Goal: Information Seeking & Learning: Understand process/instructions

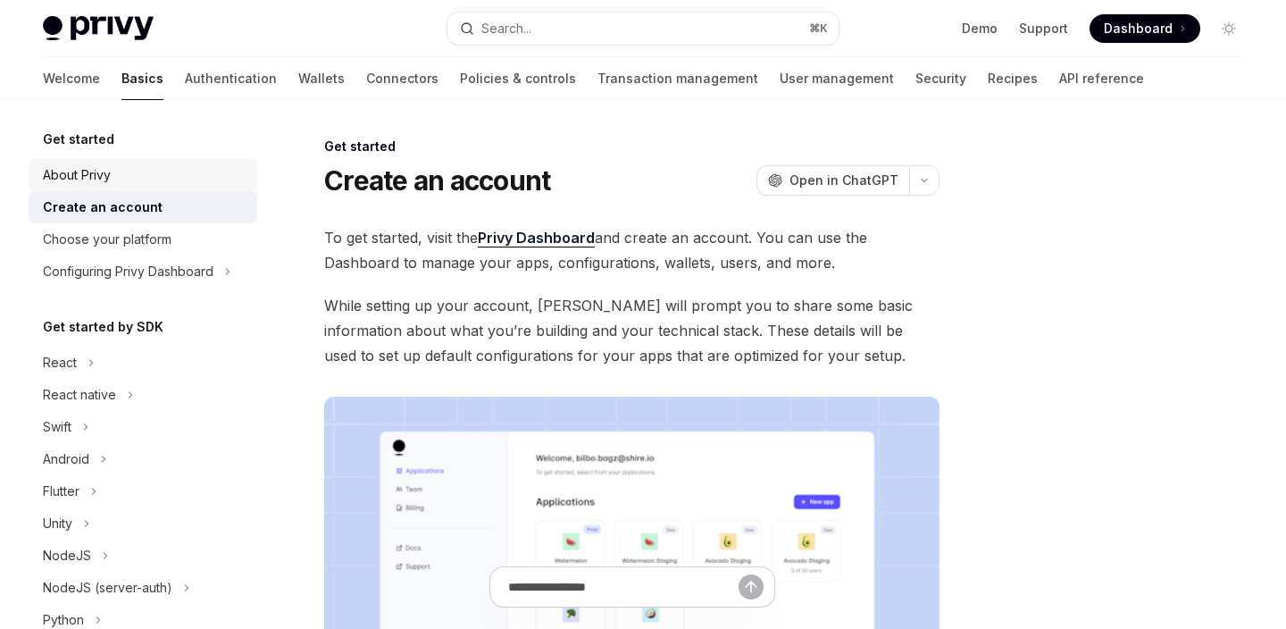
click at [116, 178] on div "About Privy" at bounding box center [145, 174] width 204 height 21
type textarea "*"
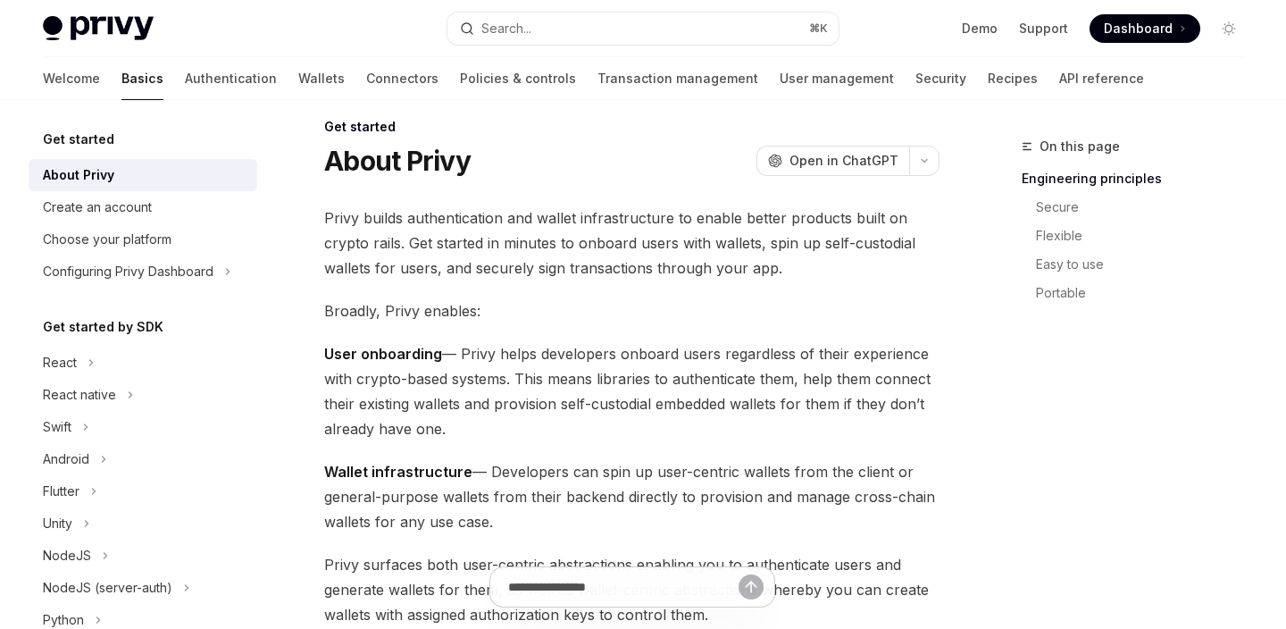
scroll to position [8, 0]
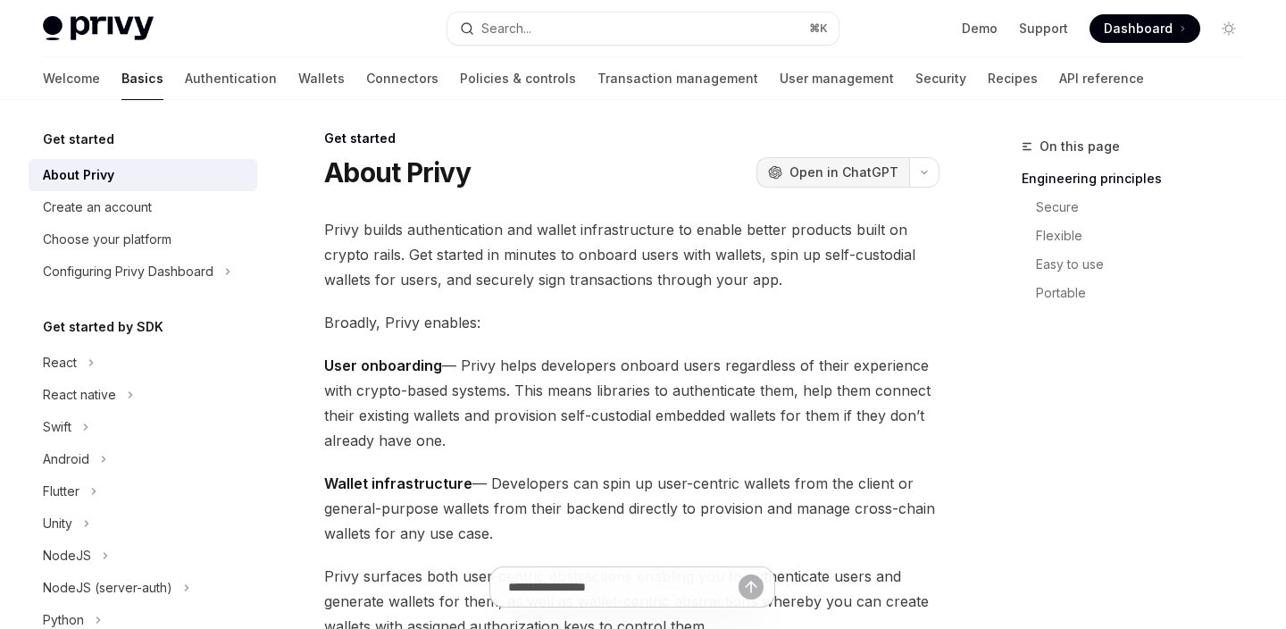
click at [811, 177] on span "Open in ChatGPT" at bounding box center [843, 172] width 109 height 18
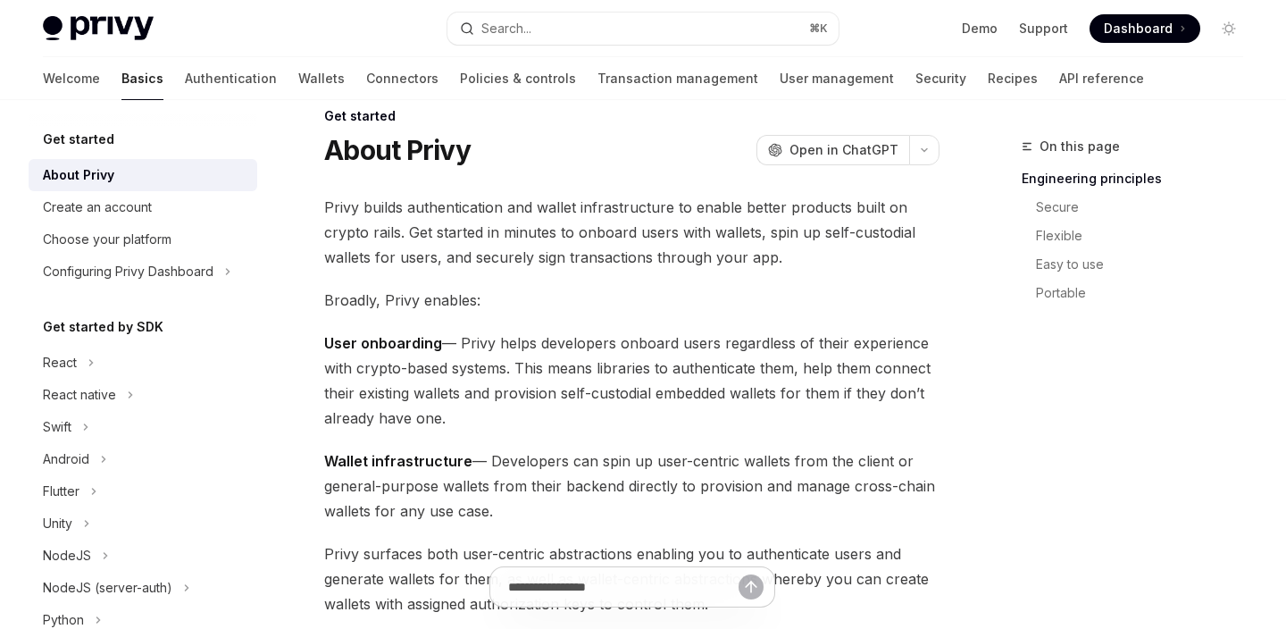
scroll to position [21, 0]
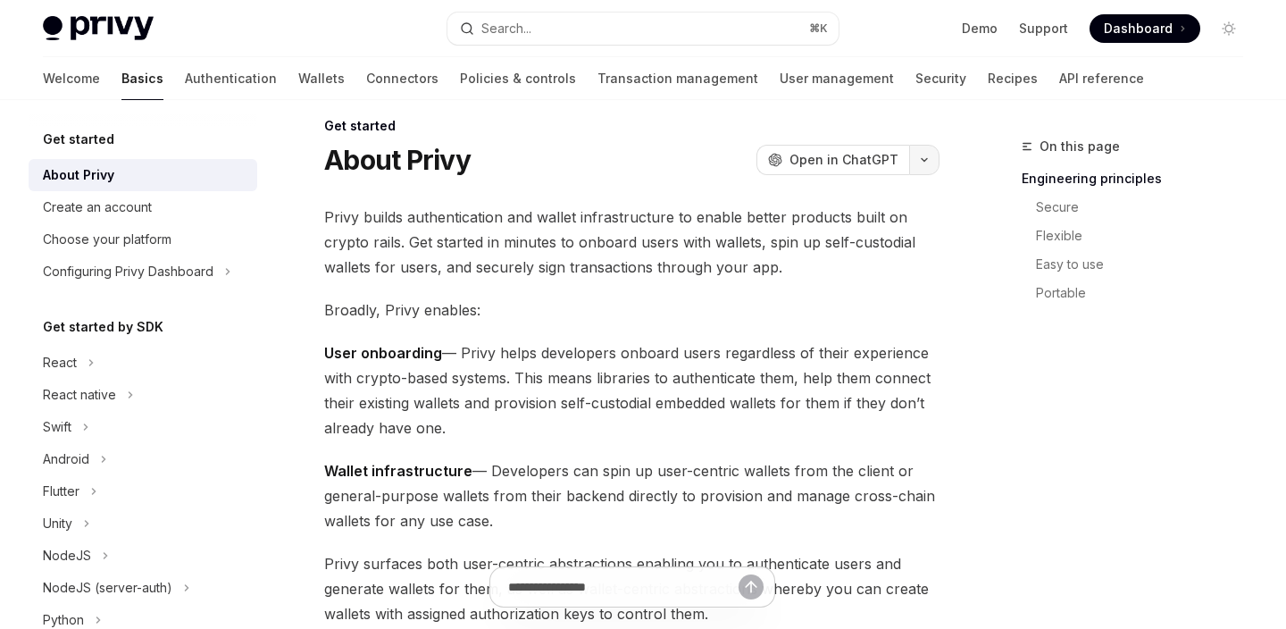
click at [925, 158] on icon "button" at bounding box center [923, 159] width 21 height 7
click at [570, 392] on span "User onboarding — Privy helps developers onboard users regardless of their expe…" at bounding box center [631, 390] width 615 height 100
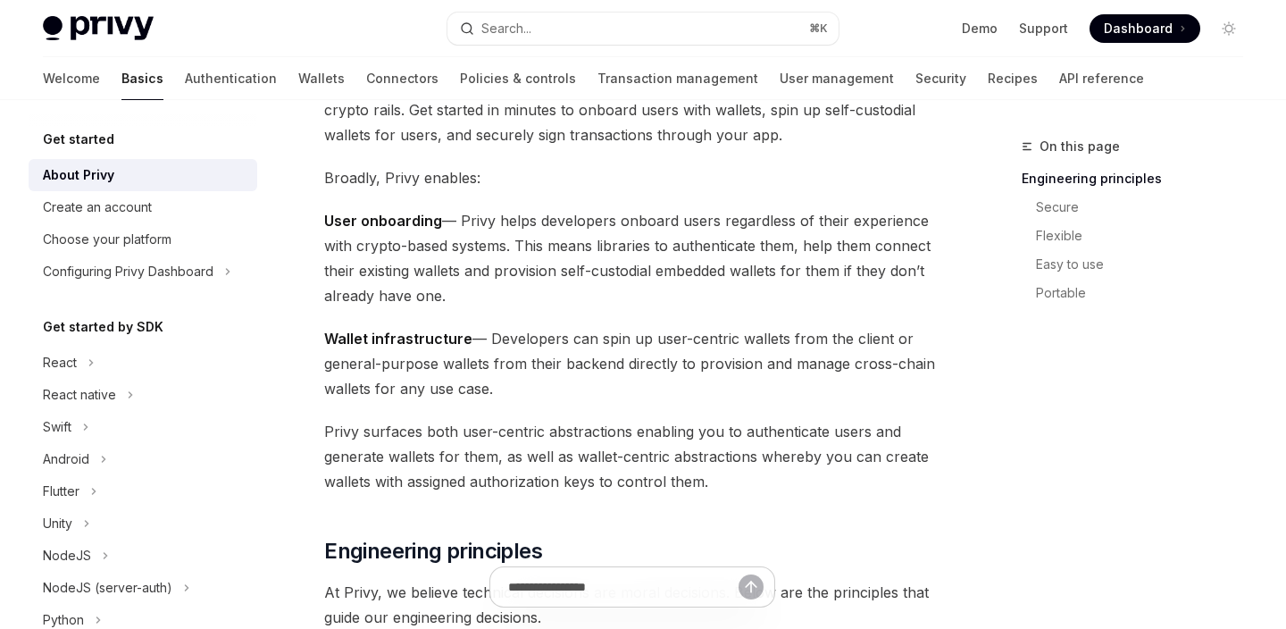
scroll to position [0, 0]
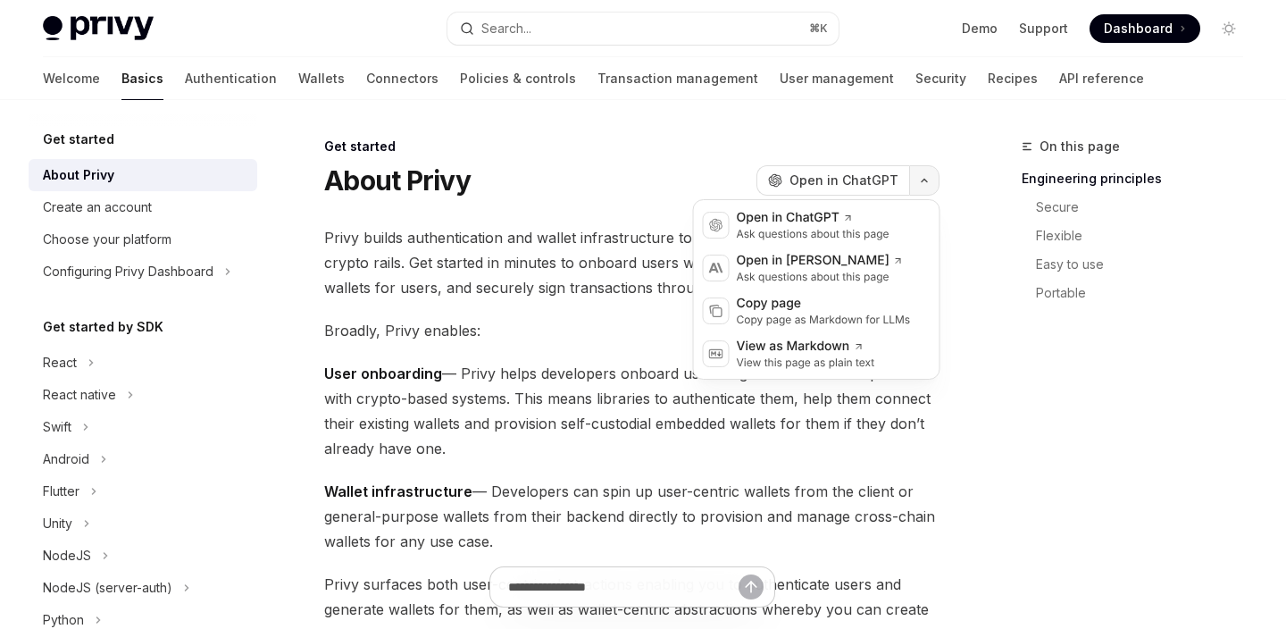
click at [927, 171] on button "button" at bounding box center [924, 180] width 30 height 30
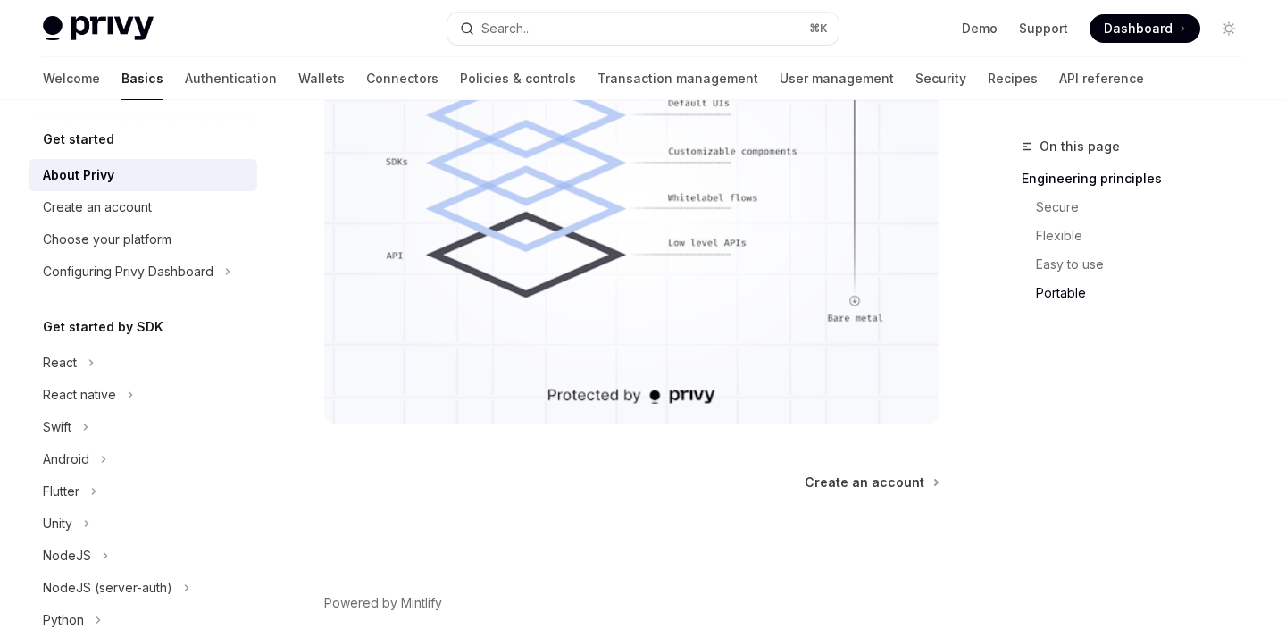
scroll to position [1735, 0]
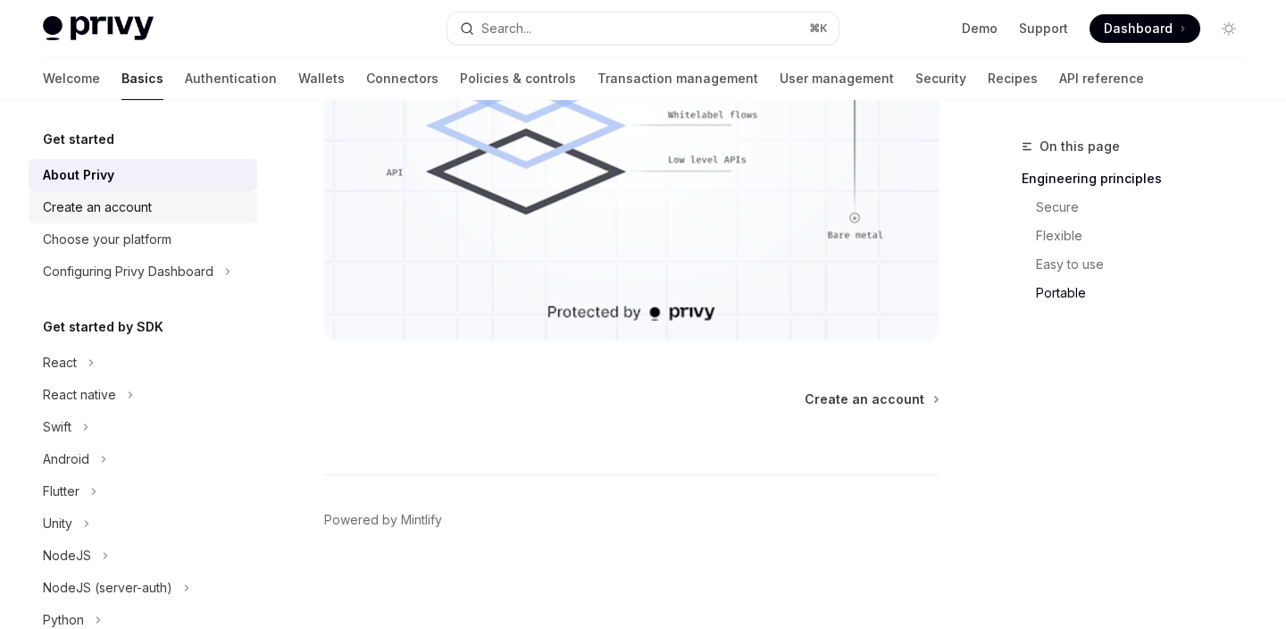
click at [89, 209] on div "Create an account" at bounding box center [97, 206] width 109 height 21
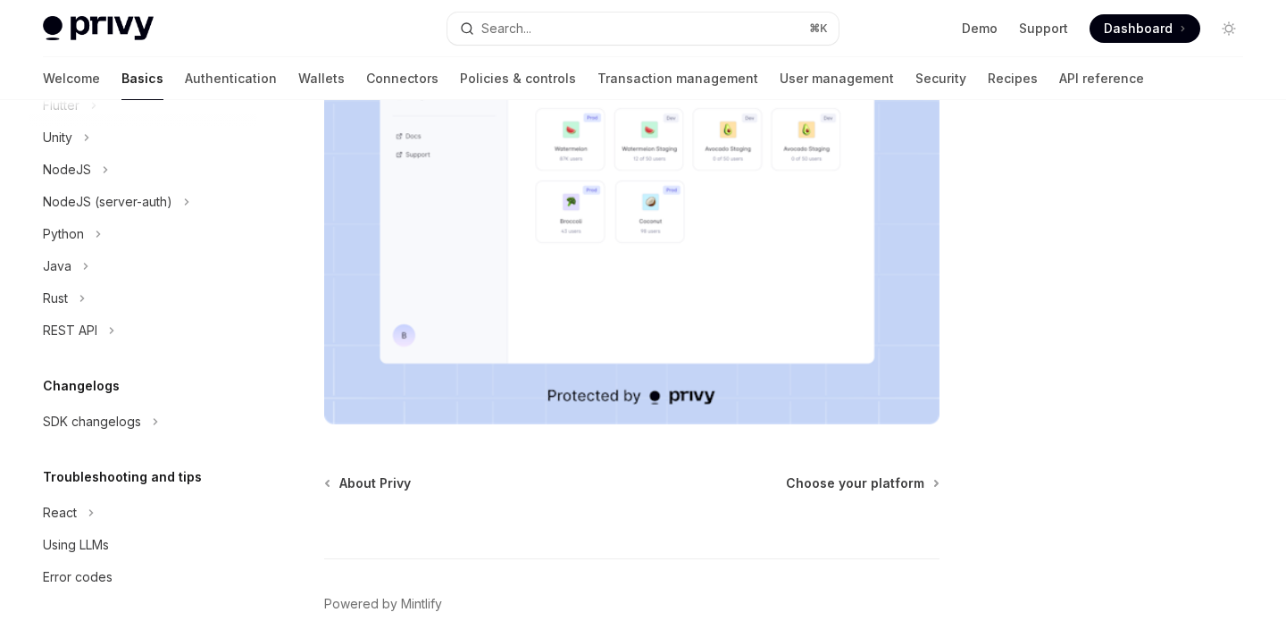
scroll to position [453, 0]
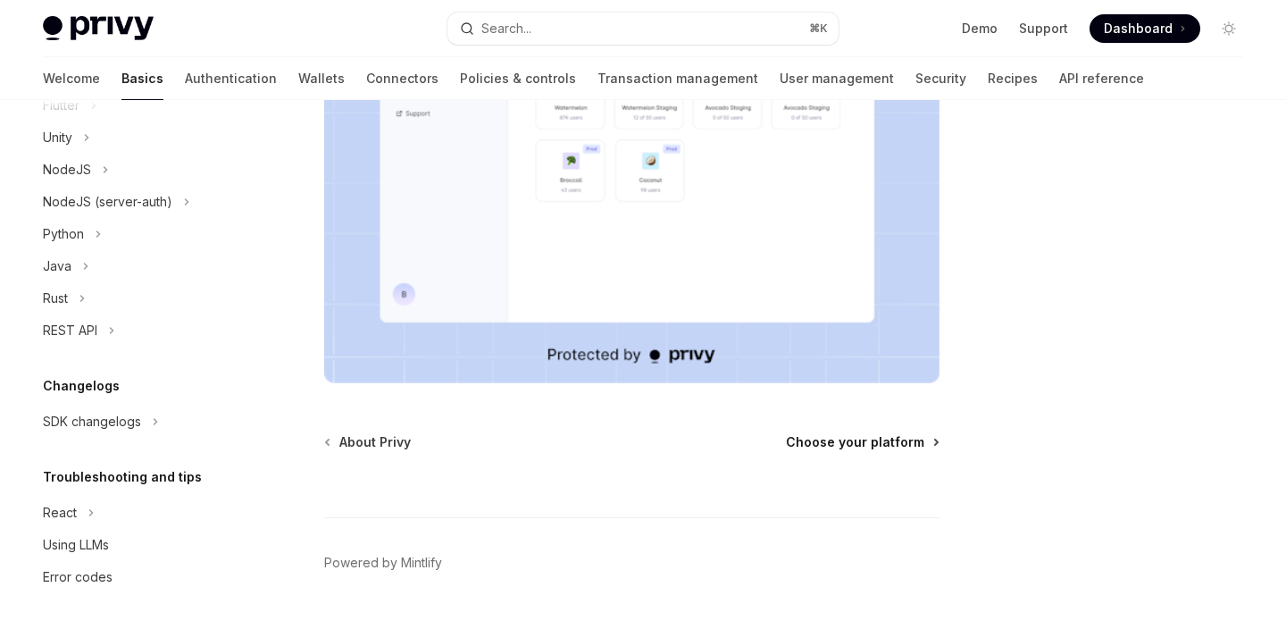
click at [861, 450] on span "Choose your platform" at bounding box center [855, 442] width 138 height 18
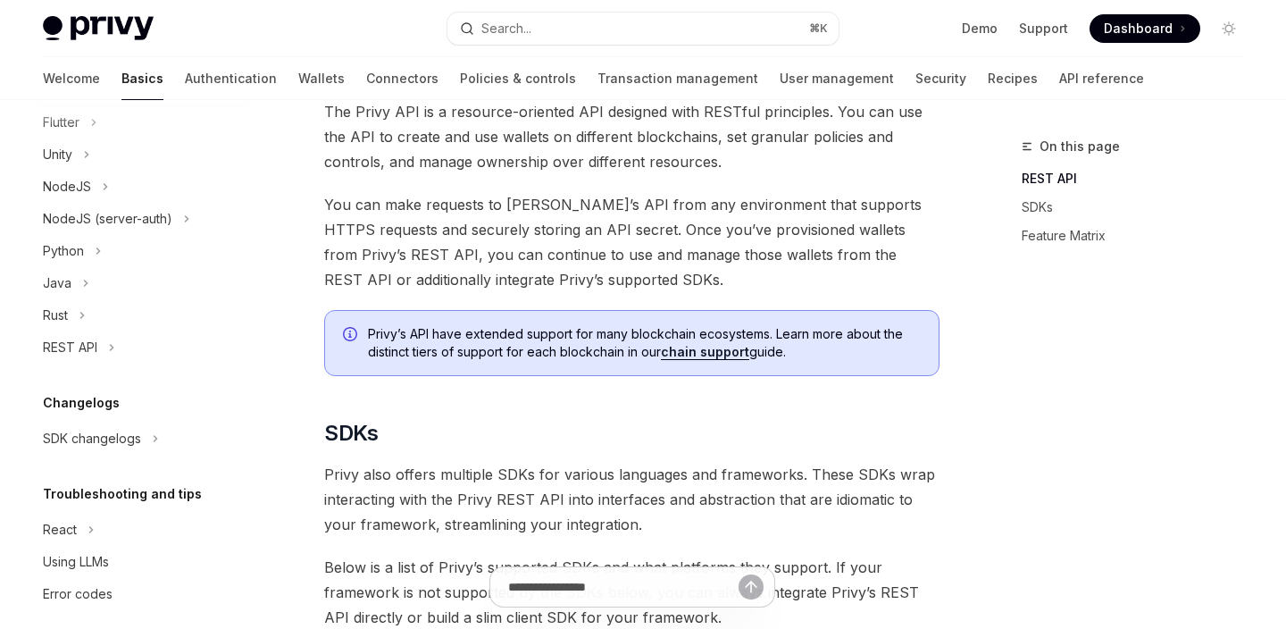
scroll to position [386, 0]
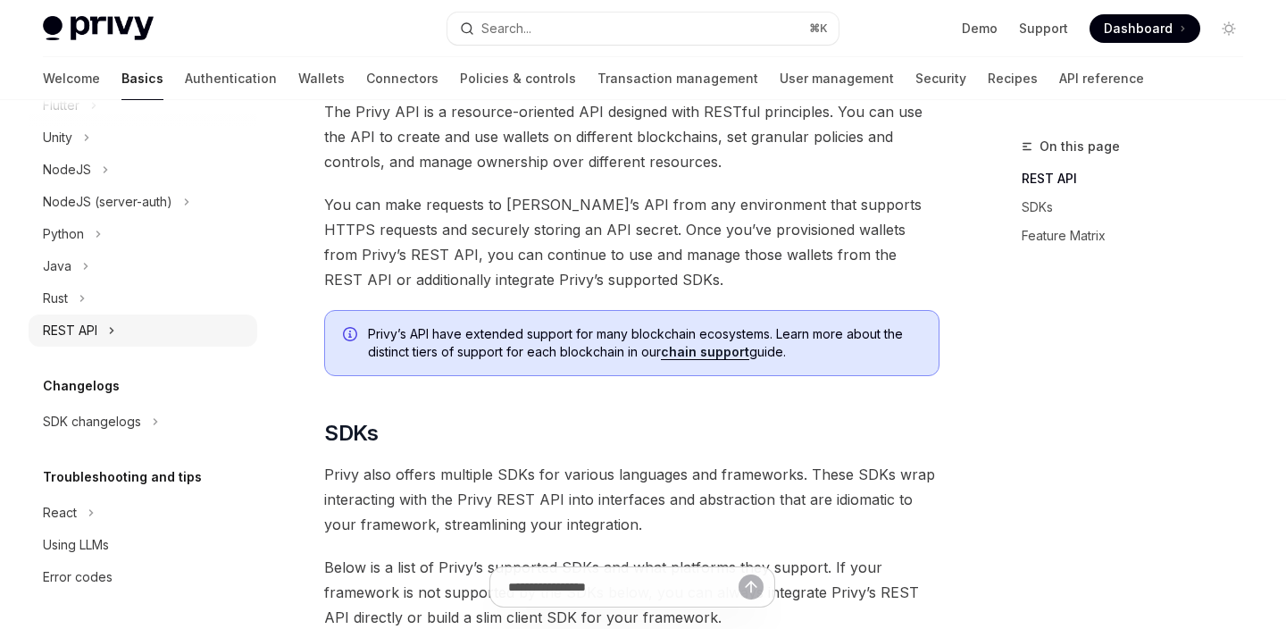
click at [81, 322] on div "REST API" at bounding box center [70, 330] width 54 height 21
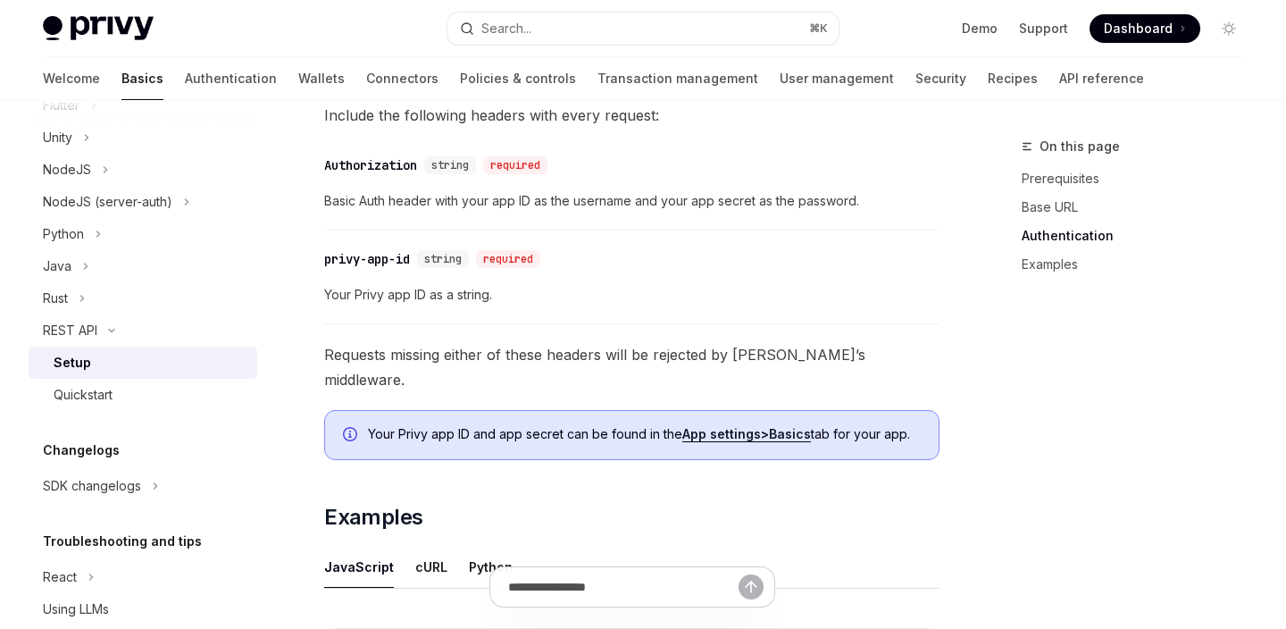
scroll to position [714, 0]
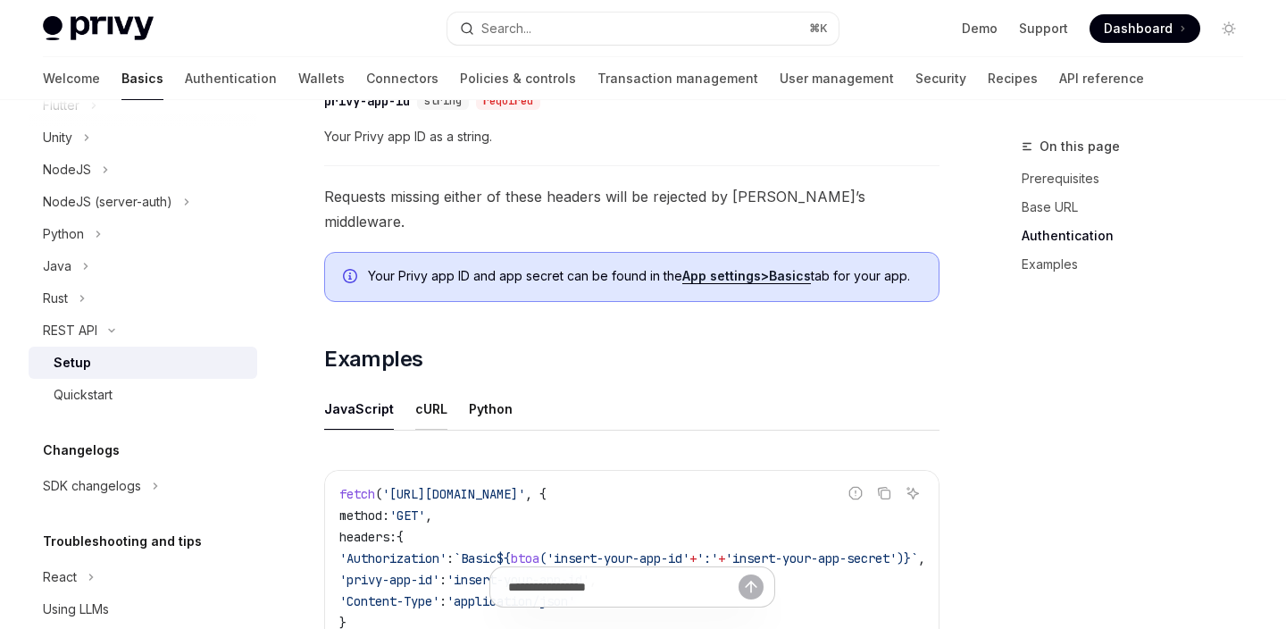
click at [430, 388] on div "cURL" at bounding box center [431, 409] width 32 height 42
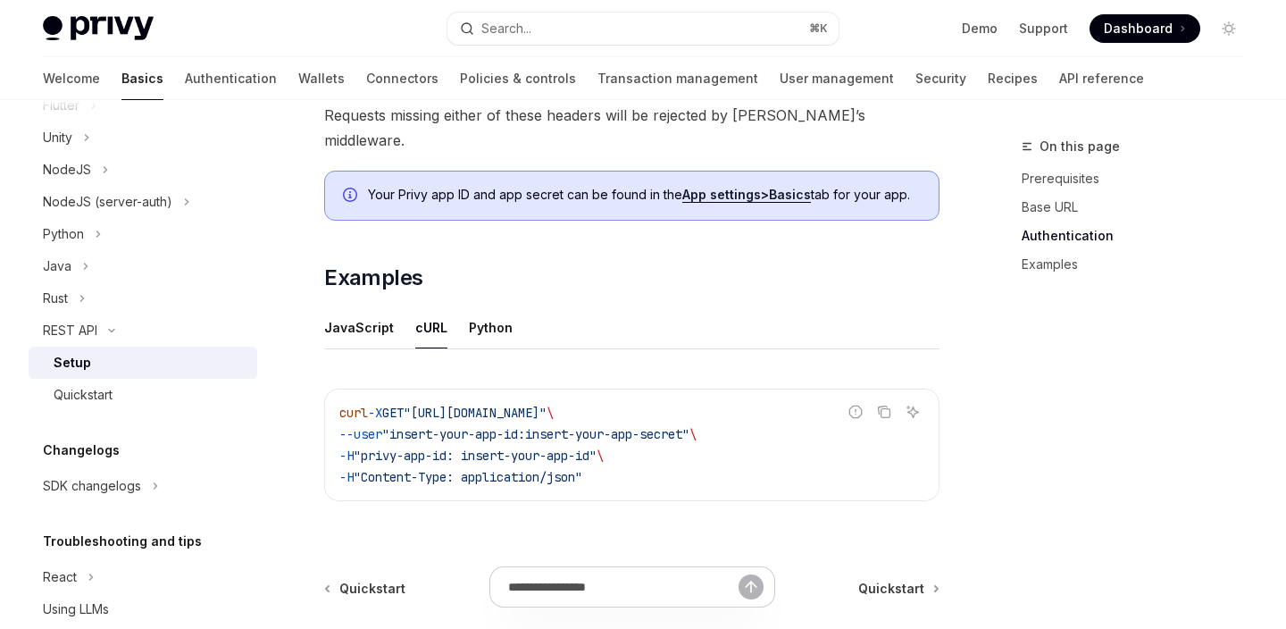
scroll to position [783, 0]
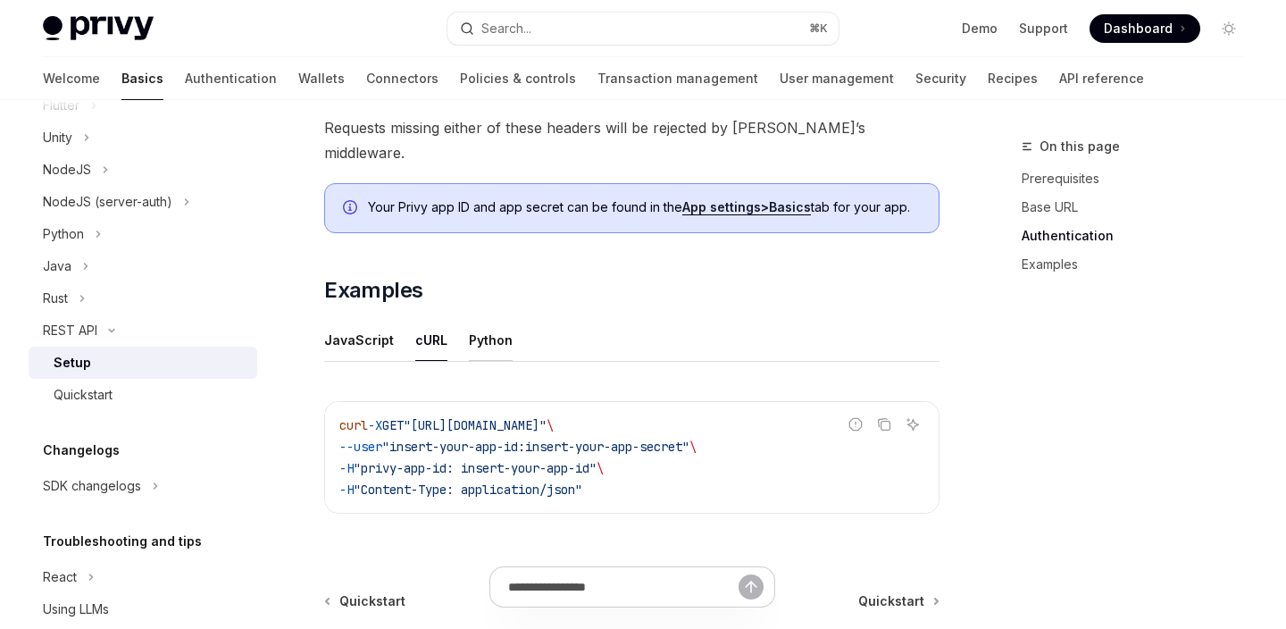
click at [492, 320] on div "Python" at bounding box center [491, 340] width 44 height 42
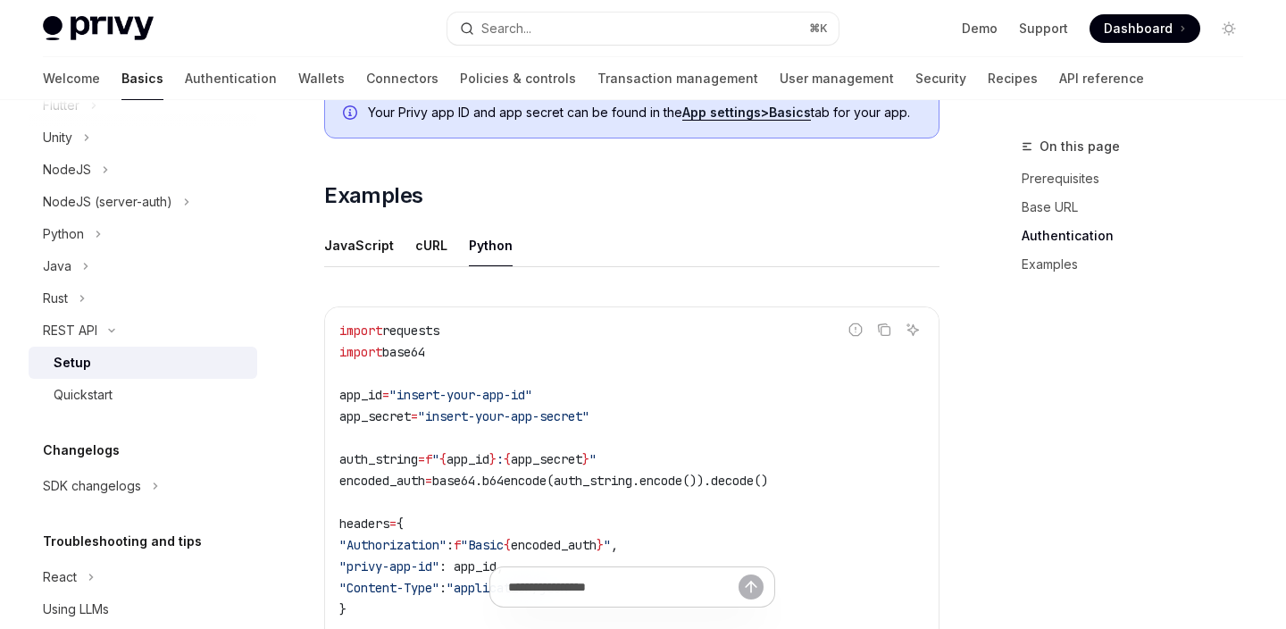
scroll to position [860, 0]
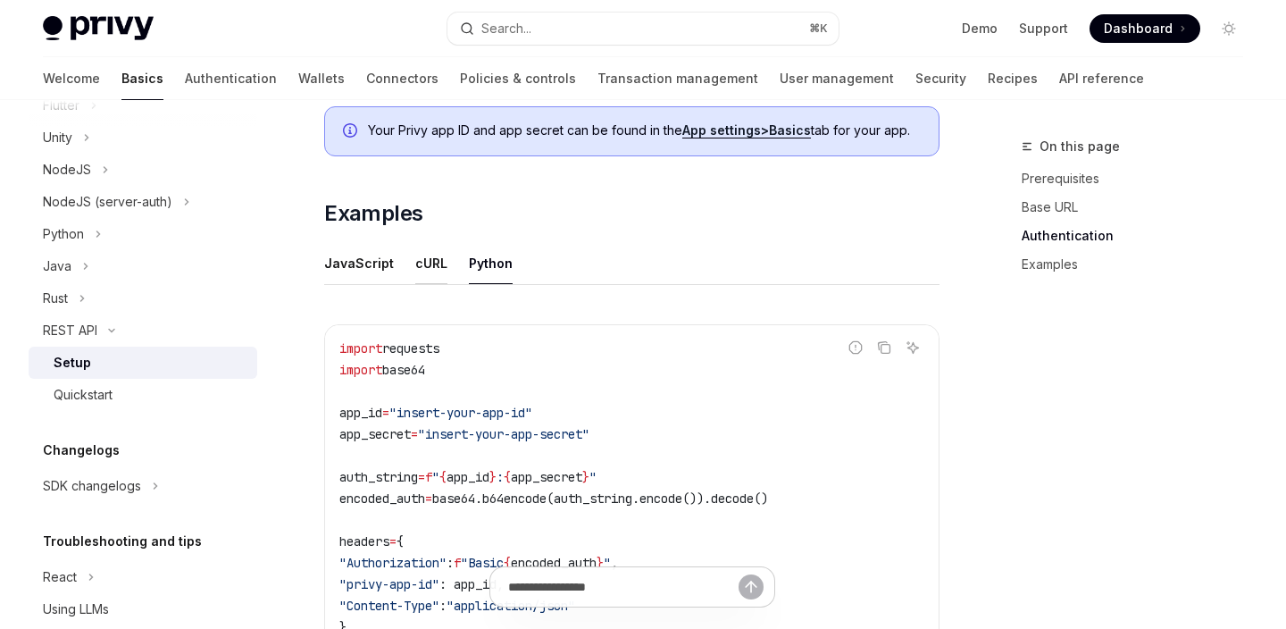
click at [433, 248] on div "cURL" at bounding box center [431, 263] width 32 height 42
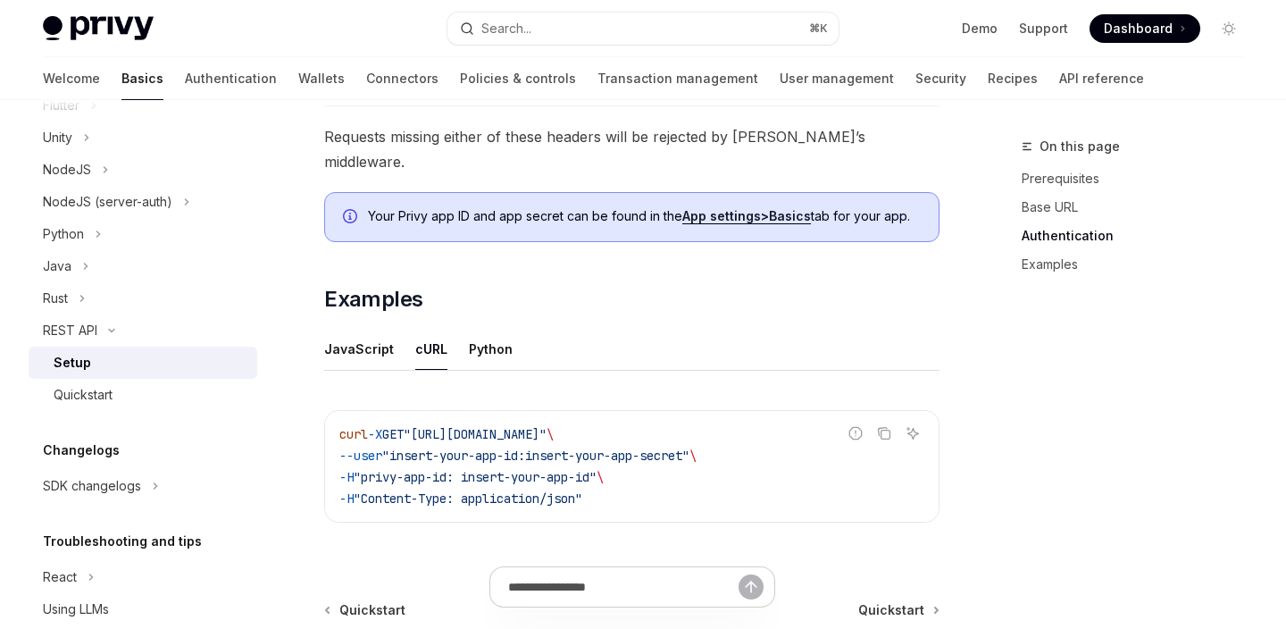
scroll to position [960, 0]
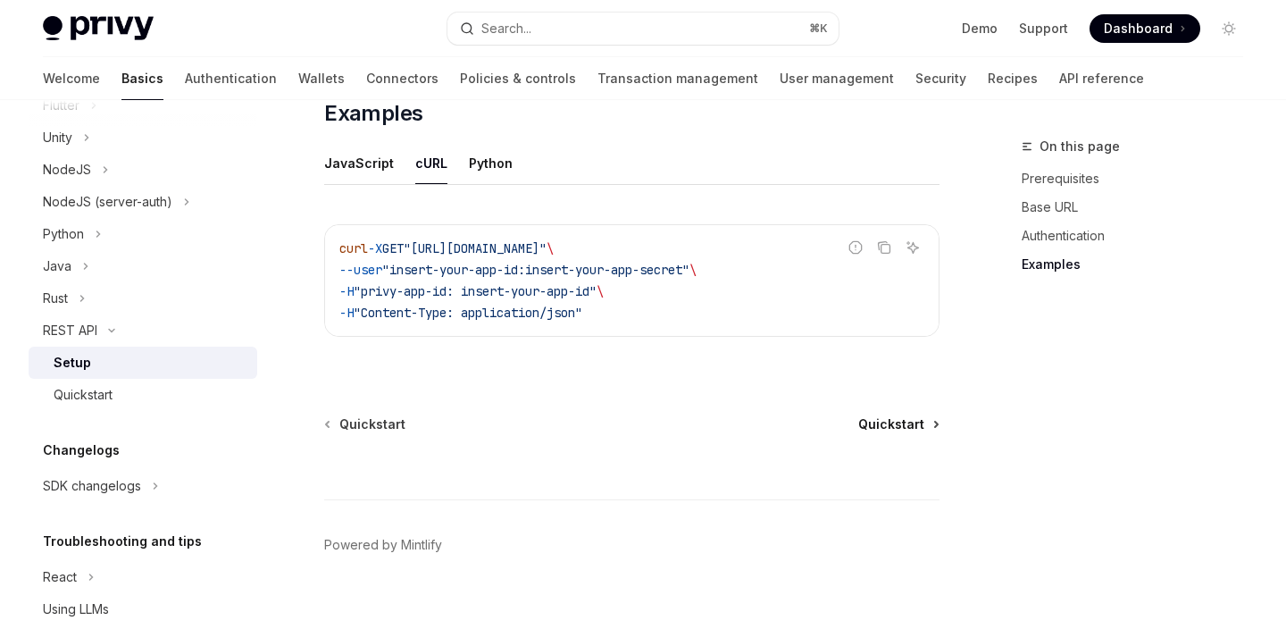
click at [890, 415] on span "Quickstart" at bounding box center [891, 424] width 66 height 18
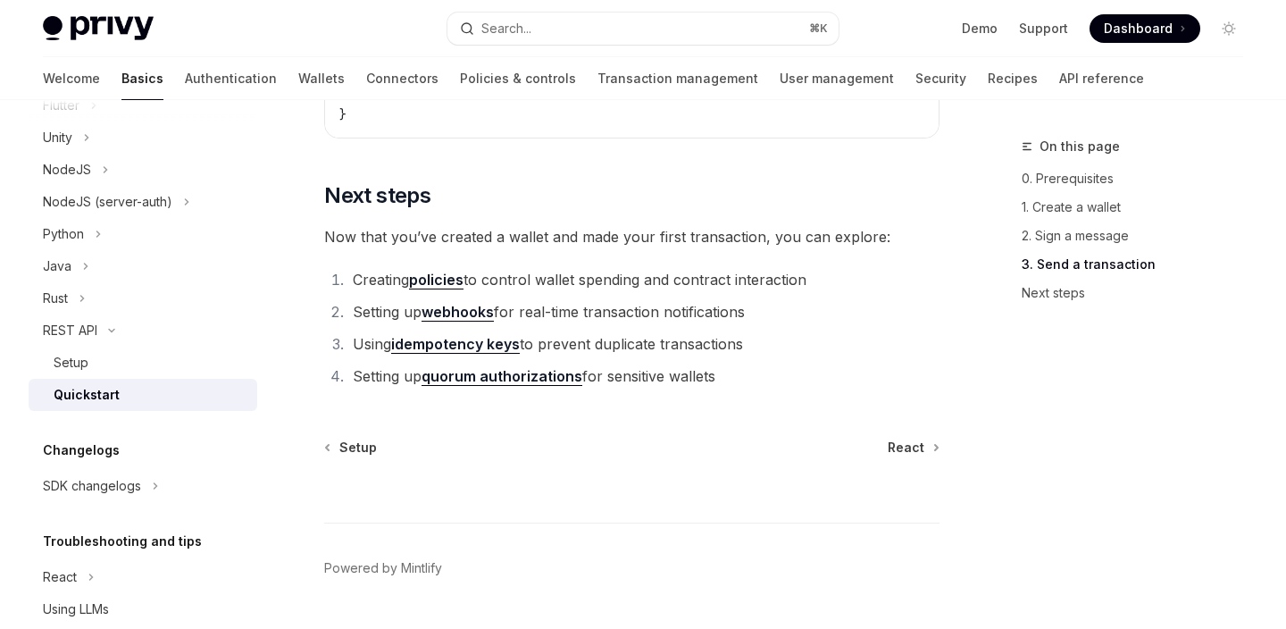
scroll to position [2488, 0]
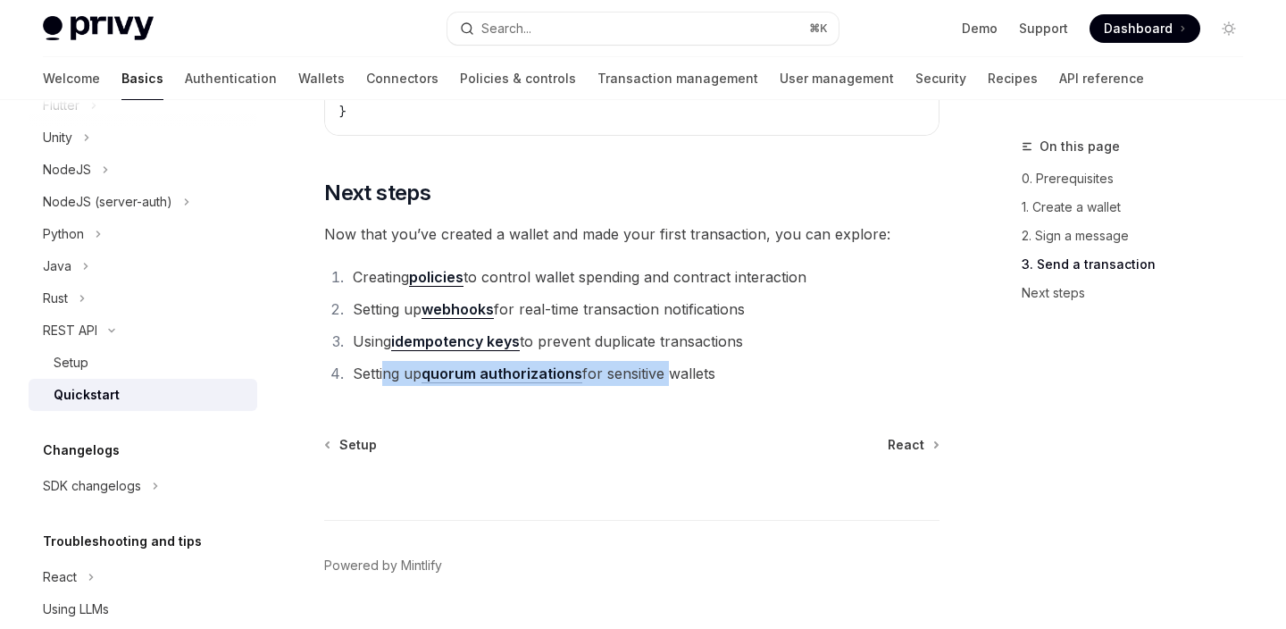
drag, startPoint x: 386, startPoint y: 389, endPoint x: 666, endPoint y: 396, distance: 280.5
click at [666, 386] on li "Setting up quorum authorizations for sensitive wallets" at bounding box center [643, 373] width 592 height 25
click at [499, 351] on link "idempotency keys" at bounding box center [455, 341] width 129 height 19
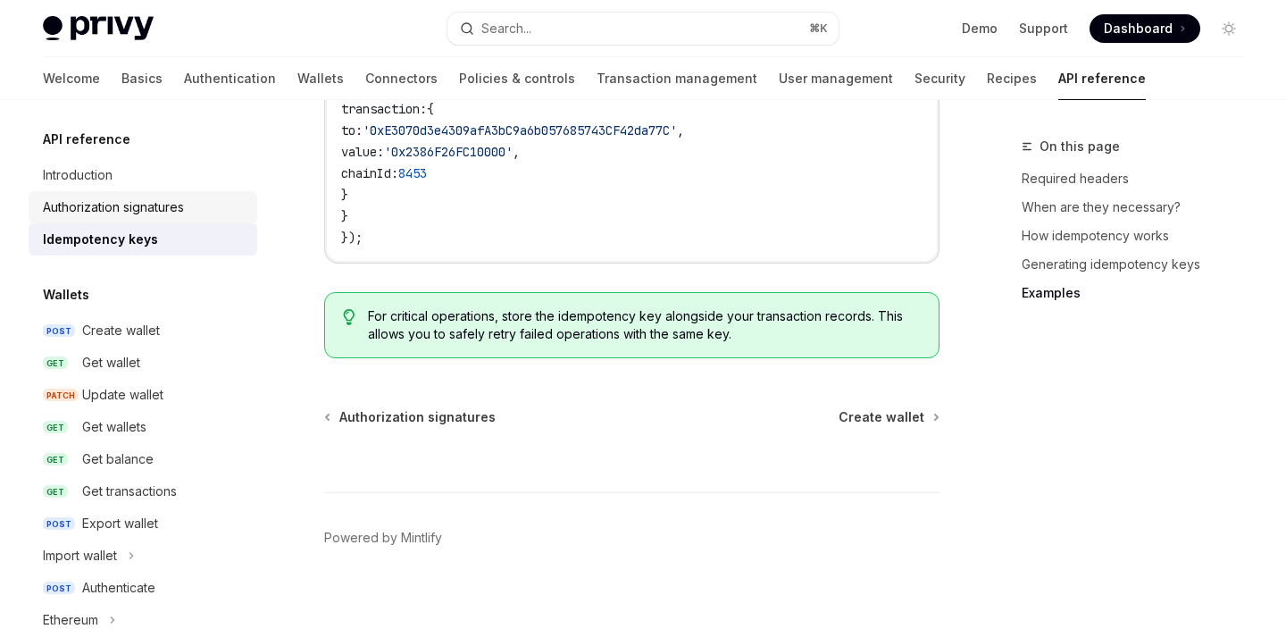
click at [138, 204] on div "Authorization signatures" at bounding box center [113, 206] width 141 height 21
type textarea "*"
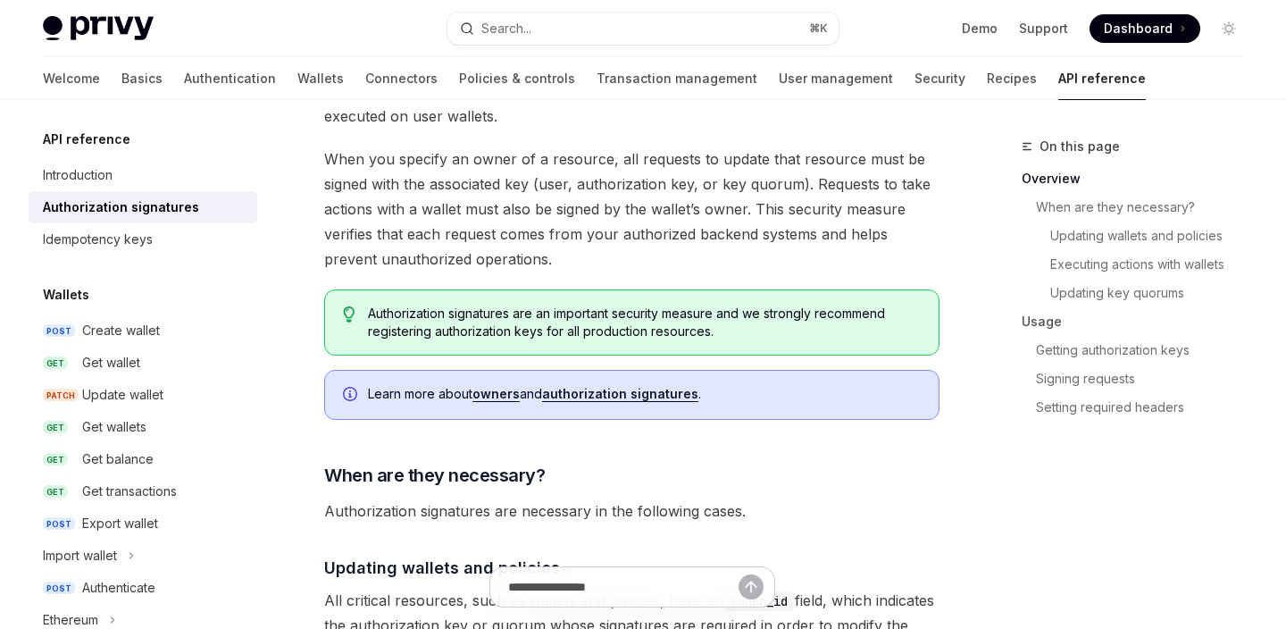
scroll to position [242, 0]
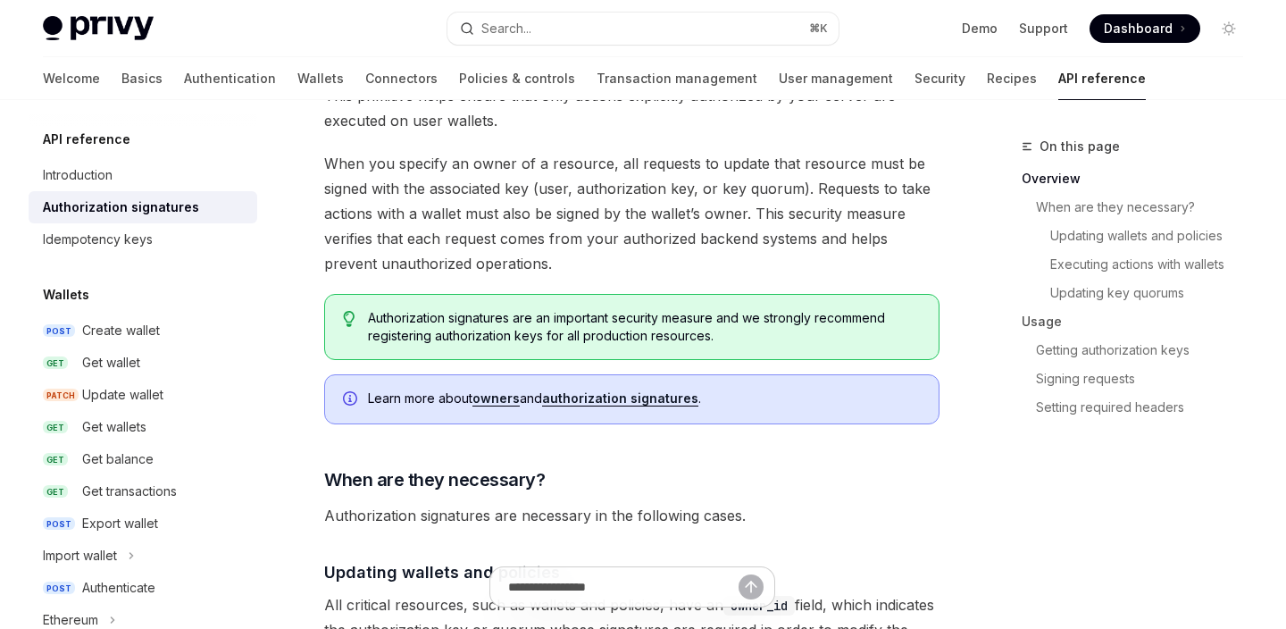
click at [604, 397] on link "authorization signatures" at bounding box center [620, 398] width 156 height 16
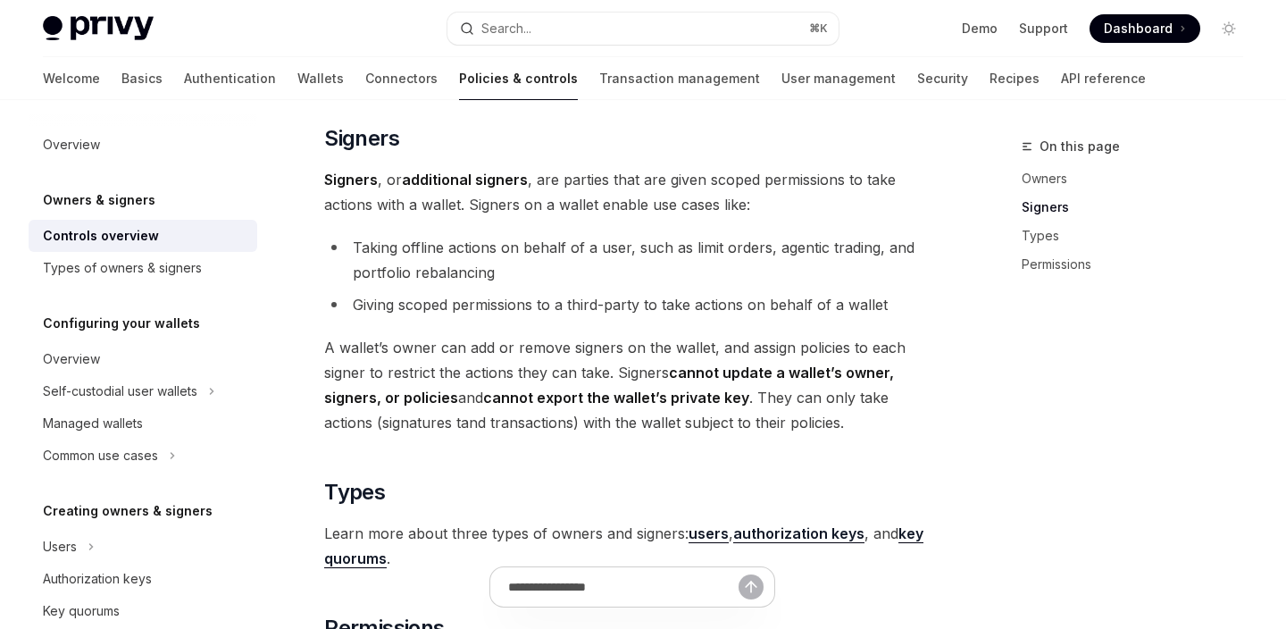
scroll to position [1032, 0]
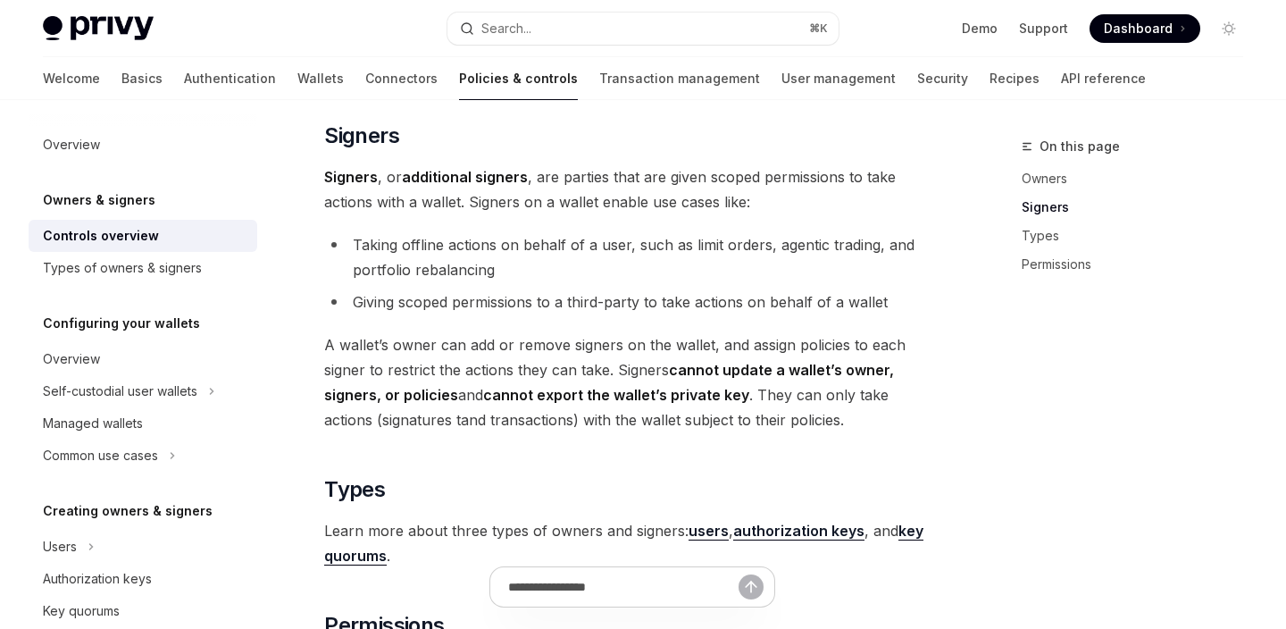
click at [969, 455] on div "On this page Owners Signers Types Permissions Owners & signers Overview OpenAI …" at bounding box center [643, 158] width 1229 height 2181
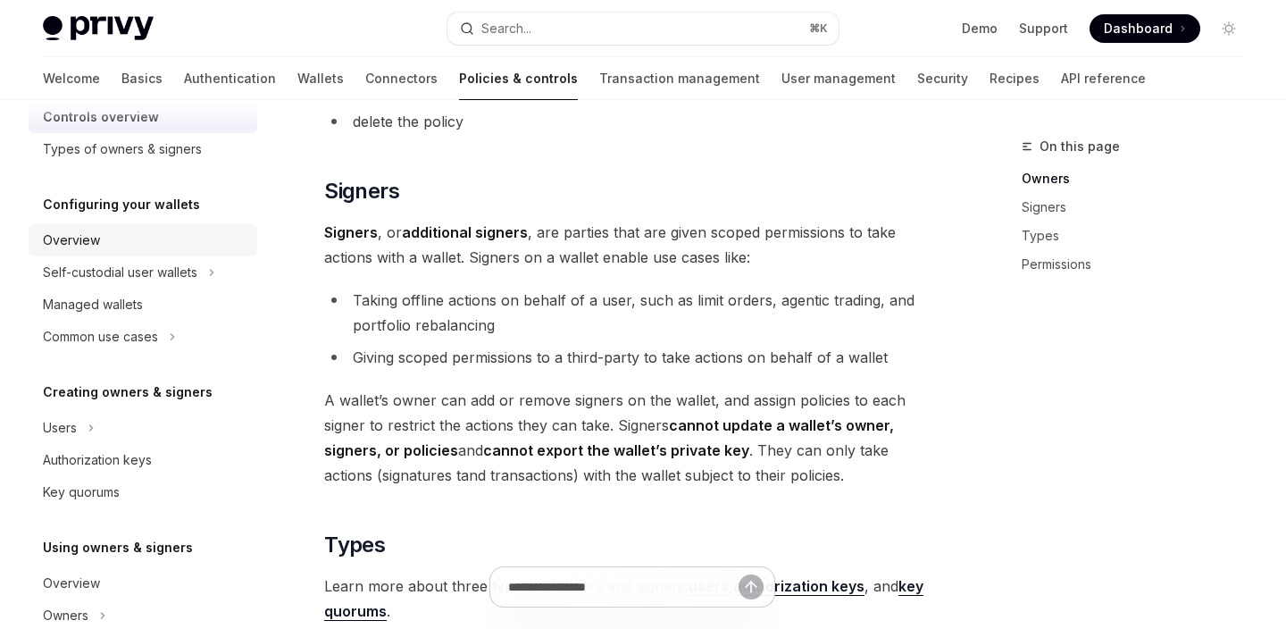
scroll to position [132, 0]
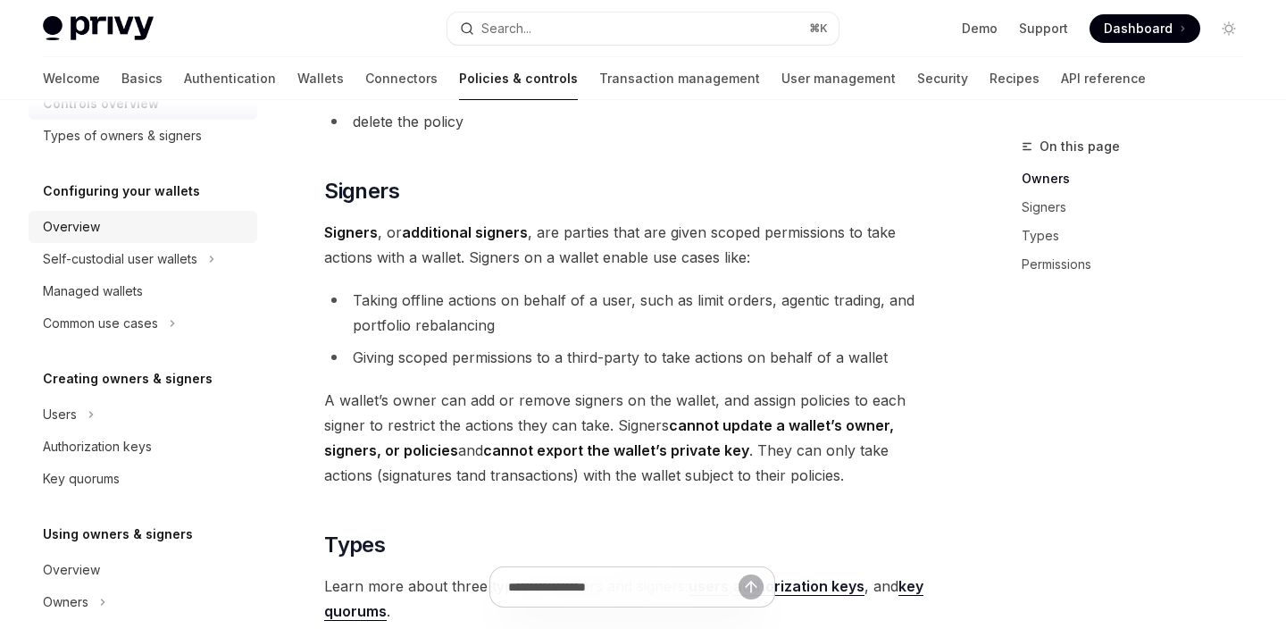
click at [84, 229] on div "Overview" at bounding box center [71, 226] width 57 height 21
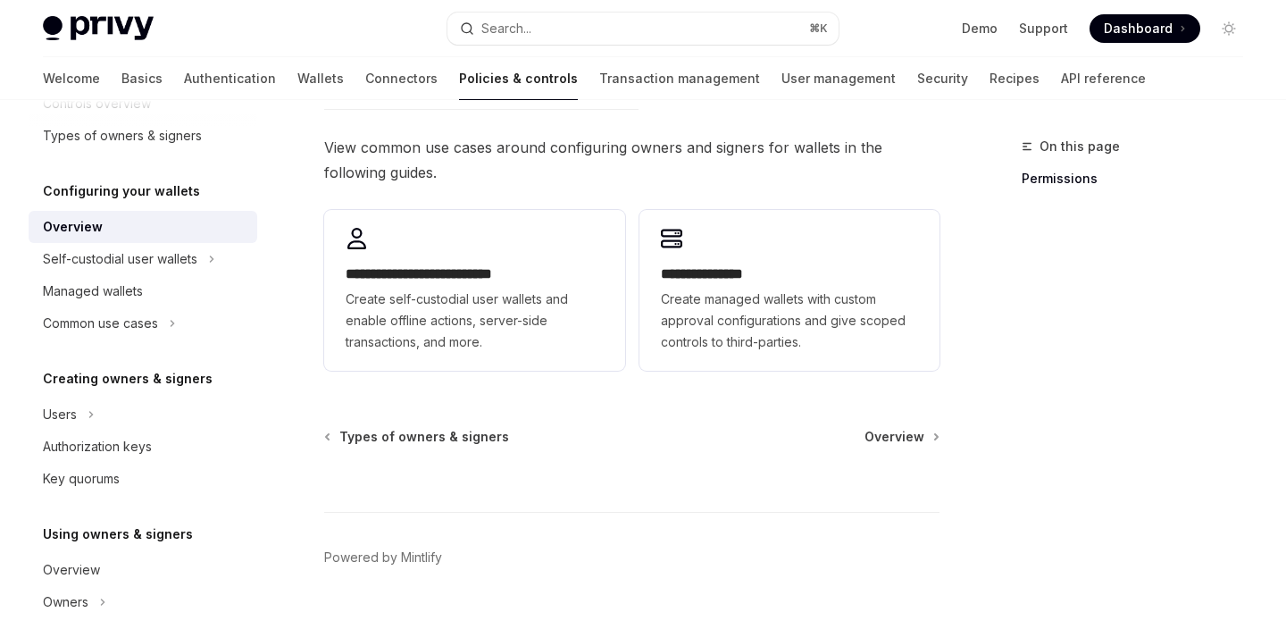
scroll to position [589, 0]
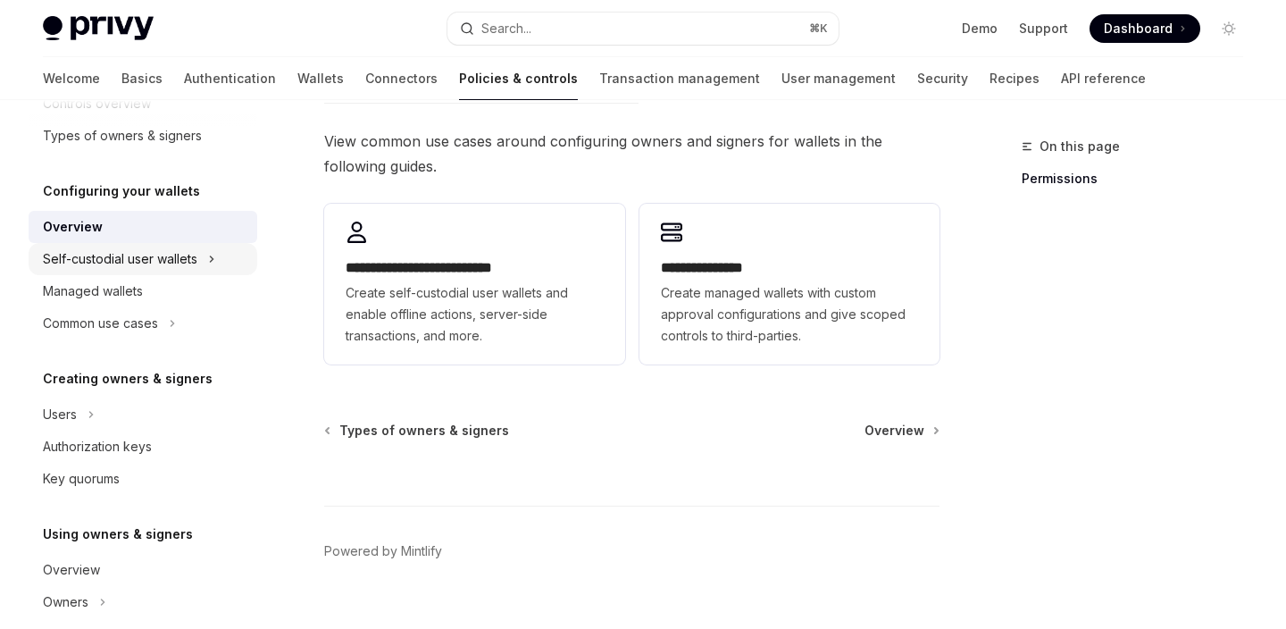
click at [154, 262] on div "Self-custodial user wallets" at bounding box center [120, 258] width 154 height 21
type textarea "*"
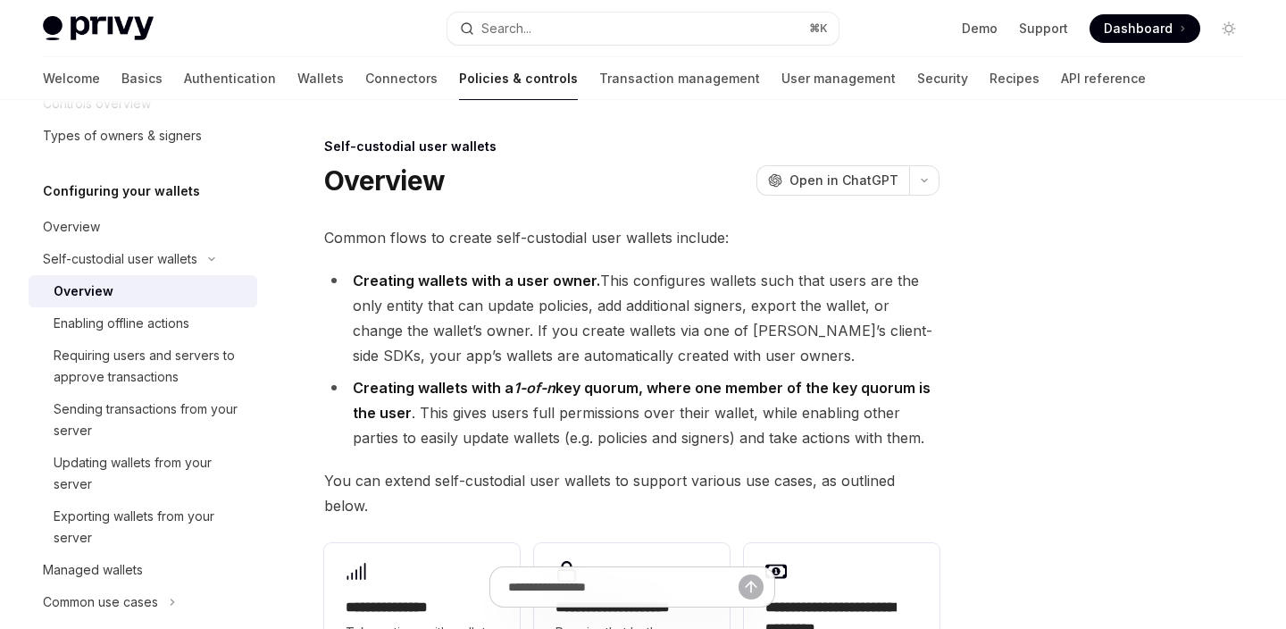
click at [657, 297] on li "Creating wallets with a user owner. This configures wallets such that users are…" at bounding box center [631, 318] width 615 height 100
